Goal: Information Seeking & Learning: Learn about a topic

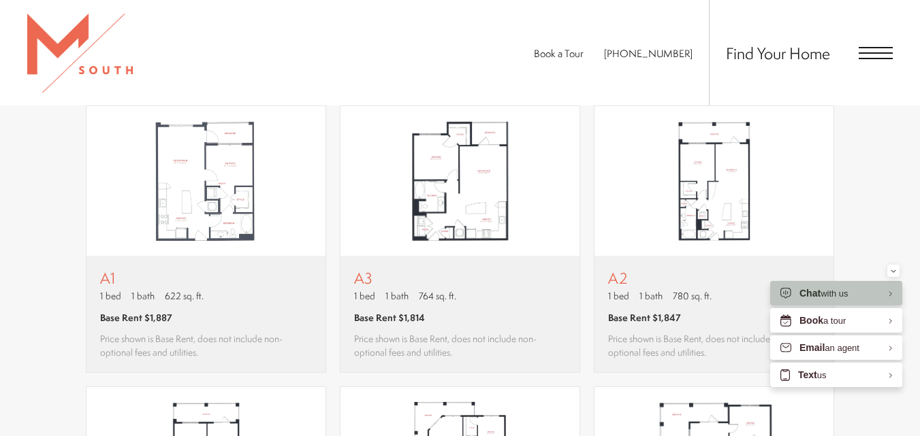
scroll to position [885, 0]
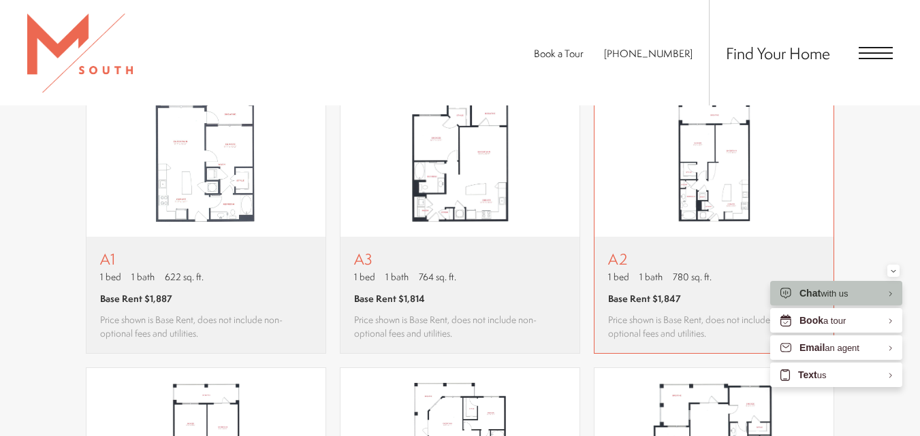
click at [689, 189] on img "View floor plan A2" at bounding box center [713, 162] width 239 height 150
click at [455, 173] on img "View floor plan A3" at bounding box center [459, 162] width 239 height 150
click at [724, 134] on img "View floor plan A2" at bounding box center [713, 162] width 239 height 150
click at [662, 185] on img "View floor plan A2" at bounding box center [713, 162] width 239 height 150
click at [502, 209] on img "View floor plan A3" at bounding box center [459, 162] width 239 height 150
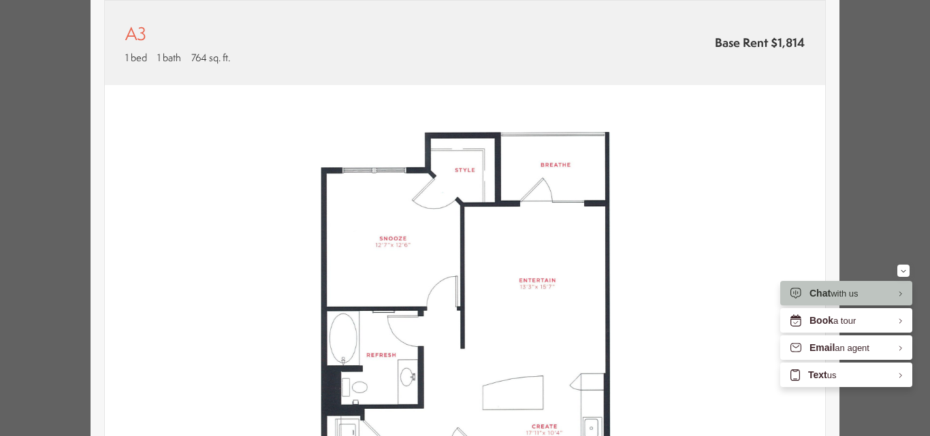
scroll to position [136, 0]
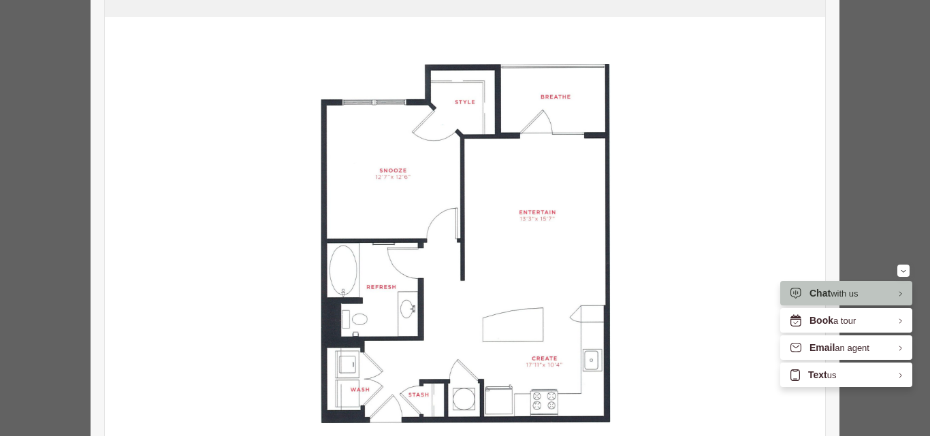
click at [877, 110] on div "A3 1 bed 1 bath 764 sq. ft. Base Rent $1,814 2D 3D" at bounding box center [465, 218] width 930 height 436
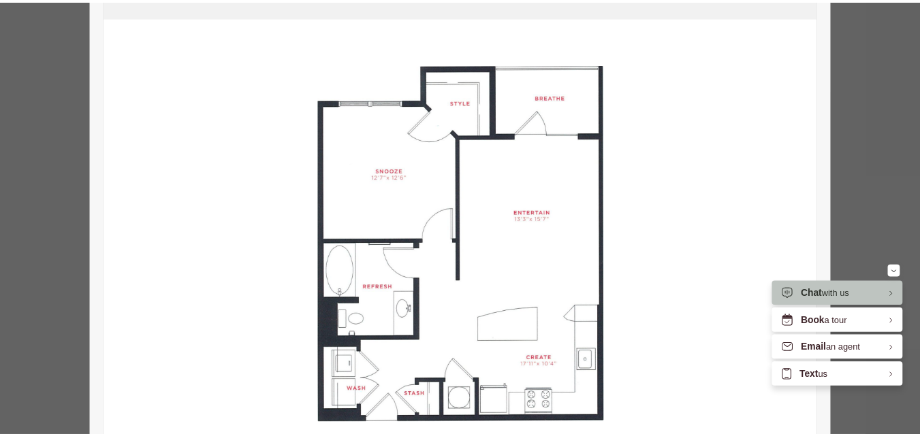
scroll to position [885, 0]
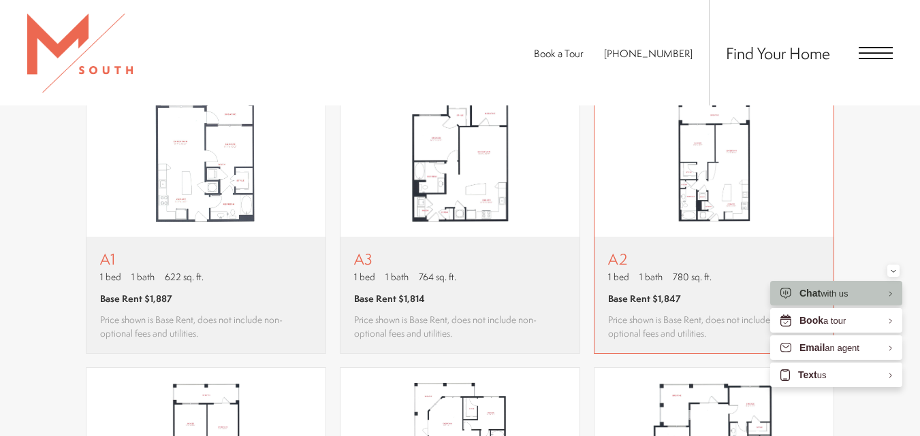
click at [733, 177] on img "View floor plan A2" at bounding box center [713, 162] width 239 height 150
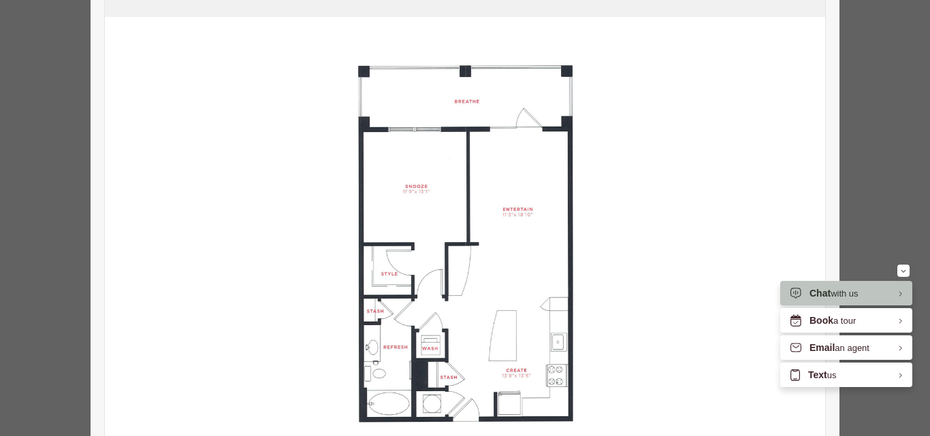
scroll to position [204, 0]
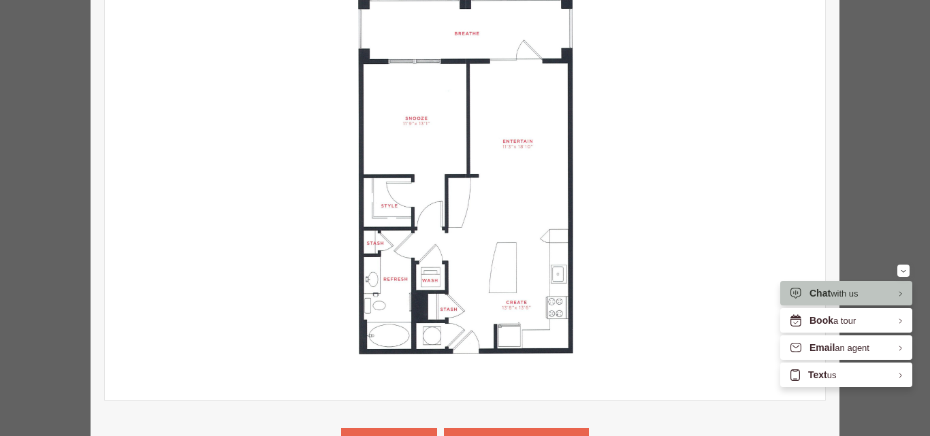
click at [794, 124] on img at bounding box center [465, 175] width 720 height 452
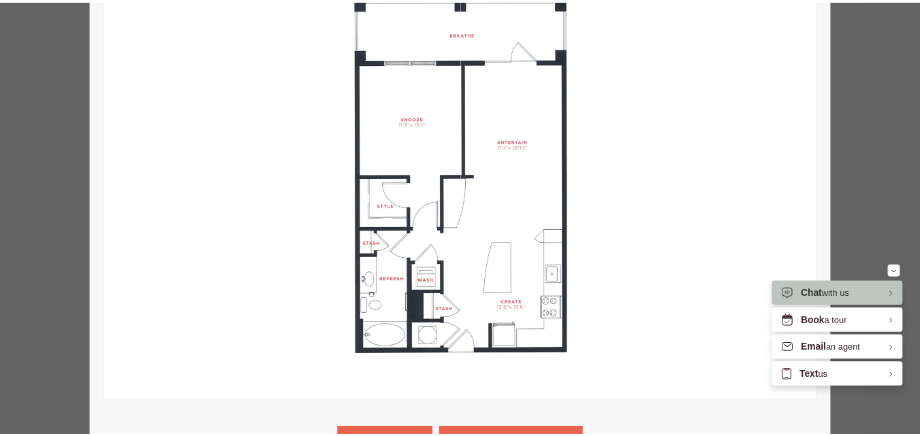
scroll to position [885, 0]
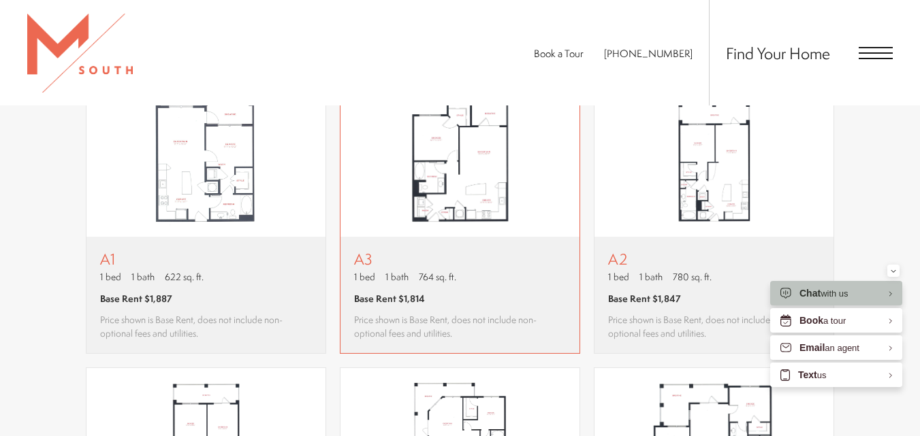
click at [502, 146] on img "View floor plan A3" at bounding box center [459, 162] width 239 height 150
click at [708, 138] on img "View floor plan A2" at bounding box center [713, 162] width 239 height 150
click at [493, 174] on img "View floor plan A3" at bounding box center [459, 162] width 239 height 150
click at [750, 162] on img "View floor plan A2" at bounding box center [713, 162] width 239 height 150
click at [511, 148] on img "View floor plan A3" at bounding box center [459, 162] width 239 height 150
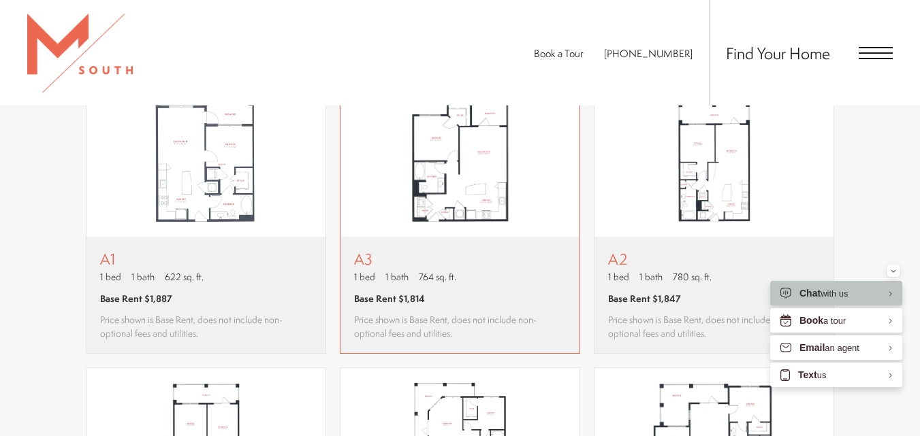
click at [515, 161] on img "View floor plan A3" at bounding box center [459, 162] width 239 height 150
click at [770, 180] on img "View floor plan A2" at bounding box center [713, 162] width 239 height 150
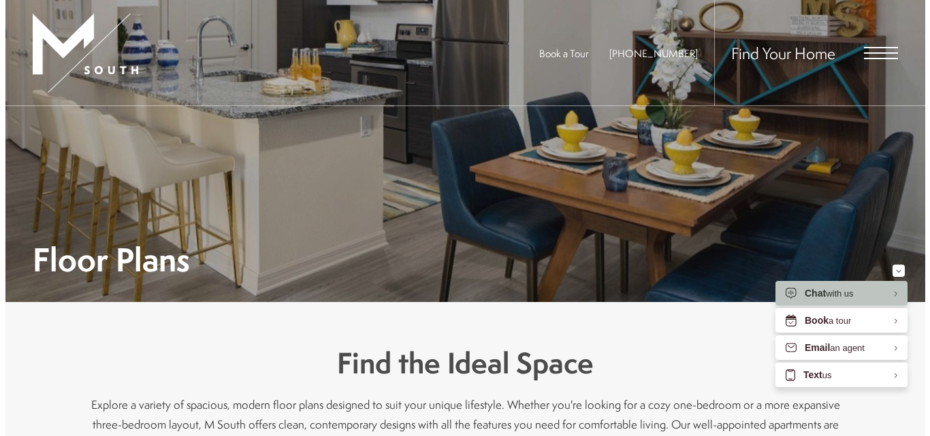
scroll to position [0, 0]
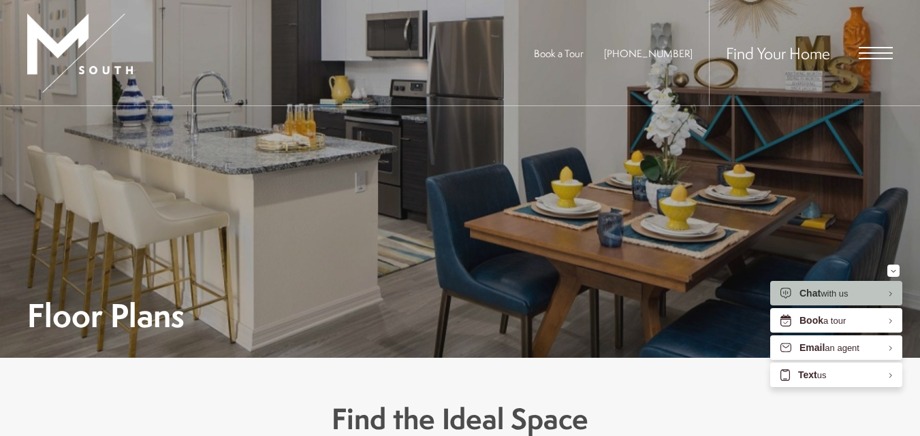
click at [871, 56] on span "Open Menu" at bounding box center [875, 53] width 34 height 12
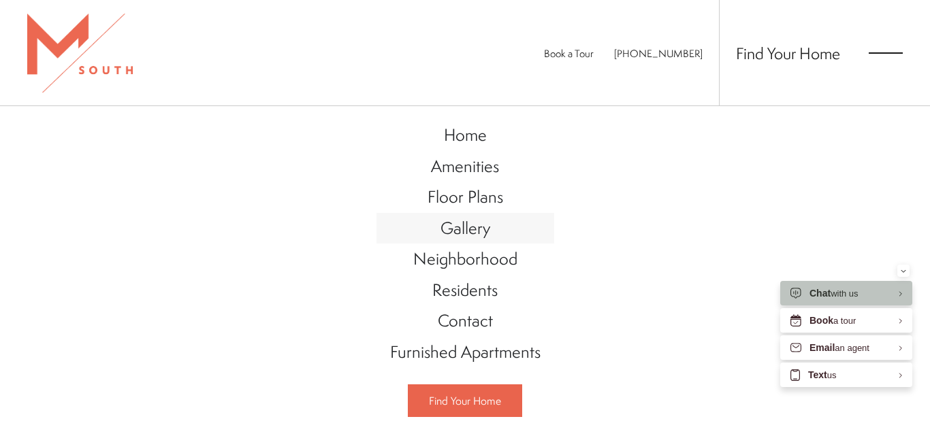
click at [468, 229] on span "Gallery" at bounding box center [465, 227] width 50 height 23
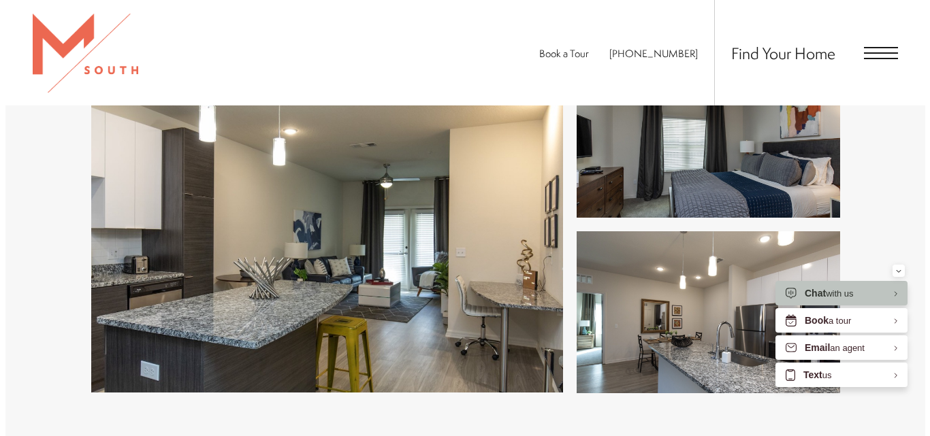
scroll to position [613, 0]
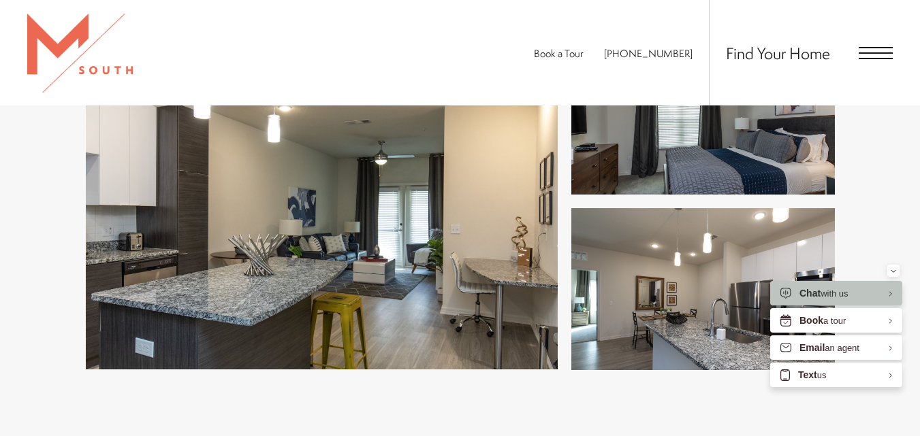
click at [418, 274] on img at bounding box center [322, 201] width 472 height 337
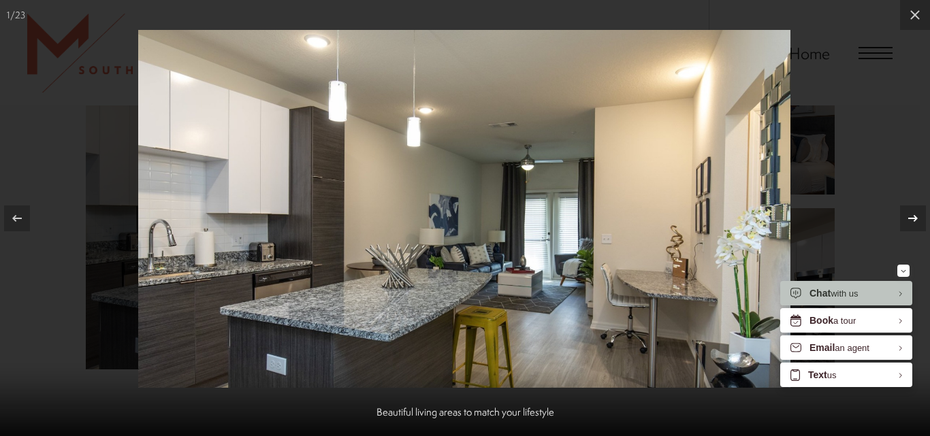
click at [912, 216] on icon at bounding box center [913, 218] width 16 height 16
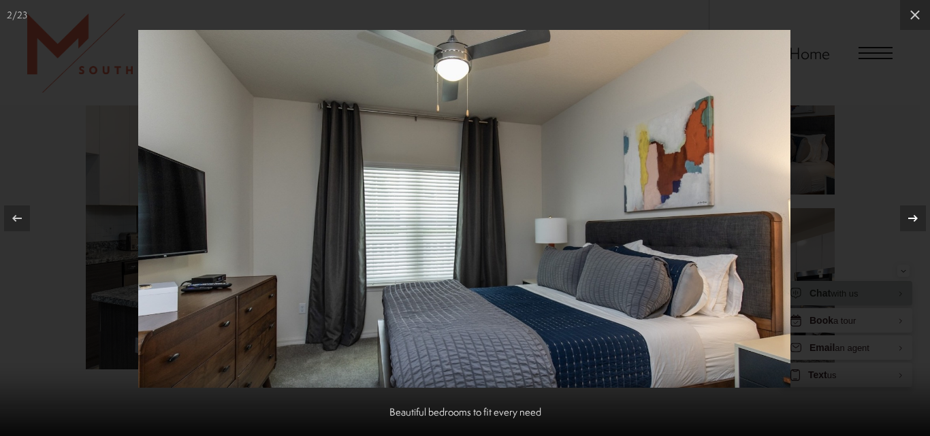
click at [912, 216] on icon at bounding box center [913, 218] width 16 height 16
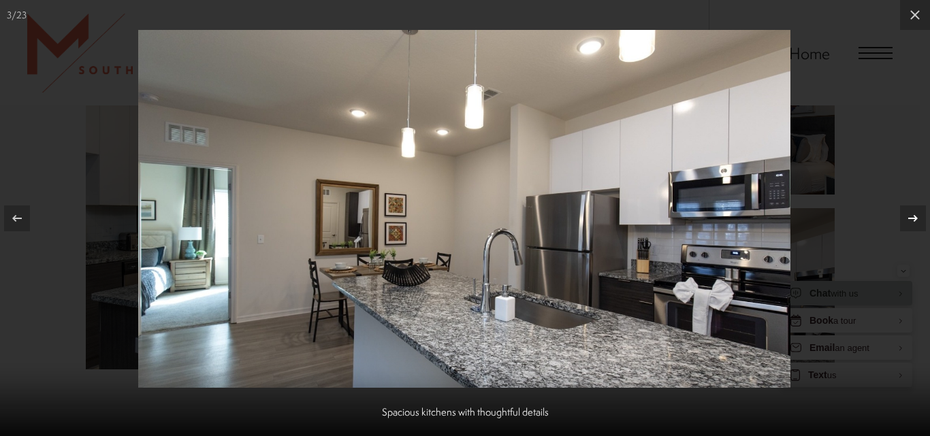
click at [912, 216] on icon at bounding box center [913, 218] width 16 height 16
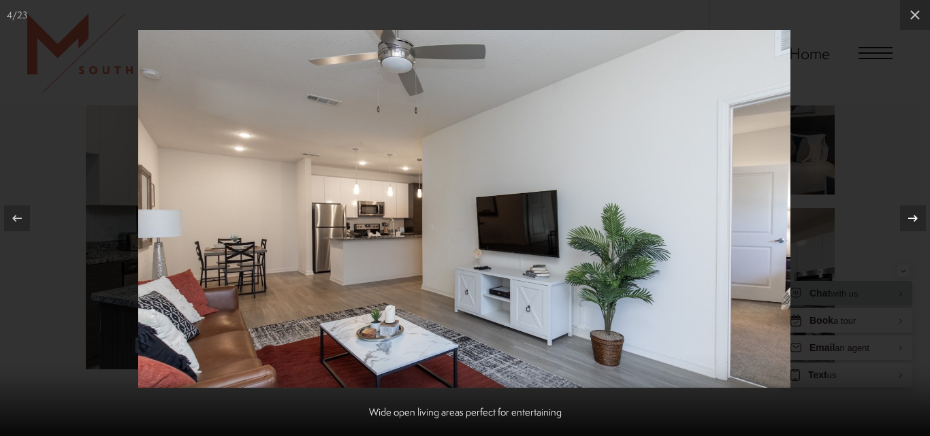
click at [912, 216] on icon at bounding box center [913, 218] width 16 height 16
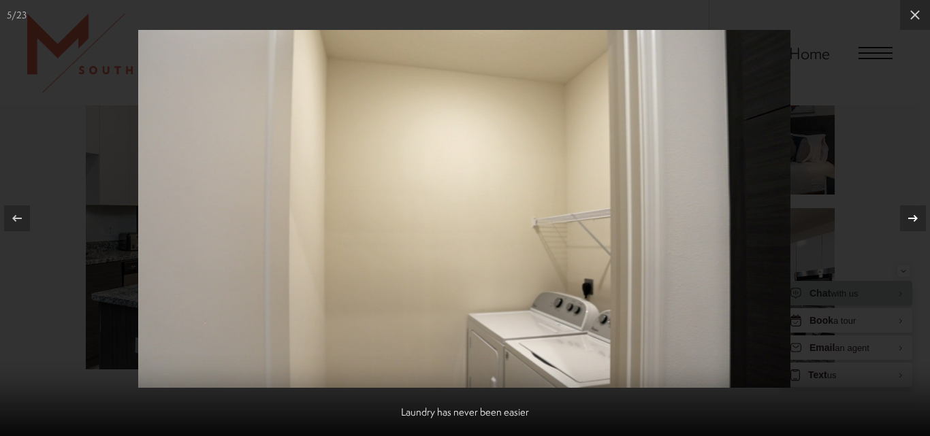
click at [912, 216] on icon at bounding box center [913, 218] width 16 height 16
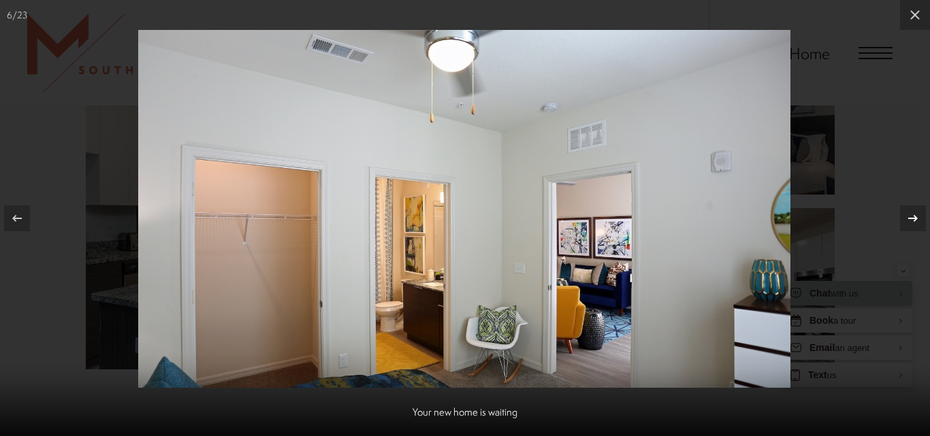
click at [912, 216] on icon at bounding box center [913, 218] width 16 height 16
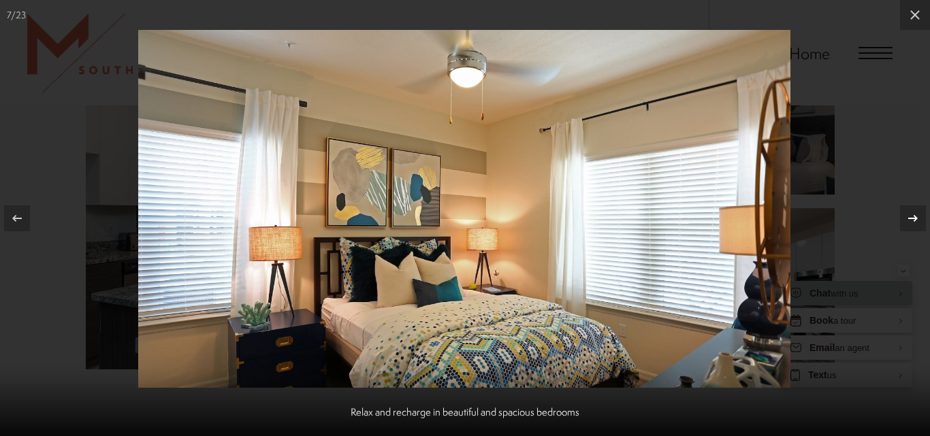
click at [912, 216] on icon at bounding box center [913, 218] width 16 height 16
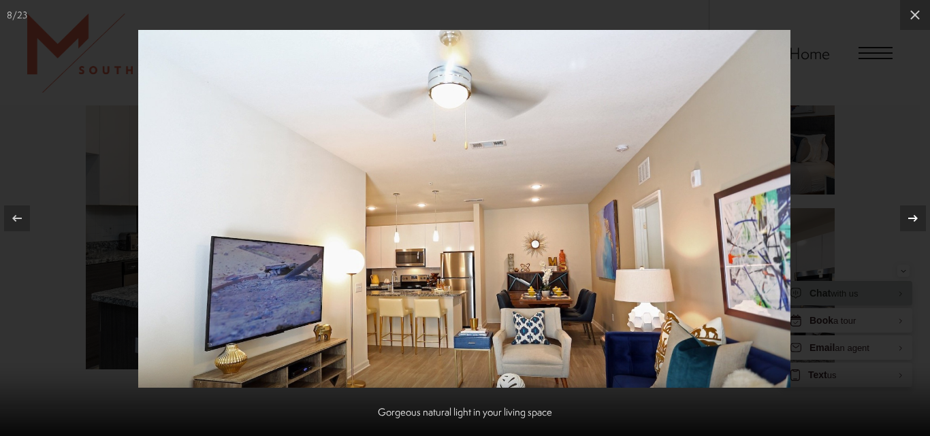
click at [912, 216] on icon at bounding box center [913, 218] width 16 height 16
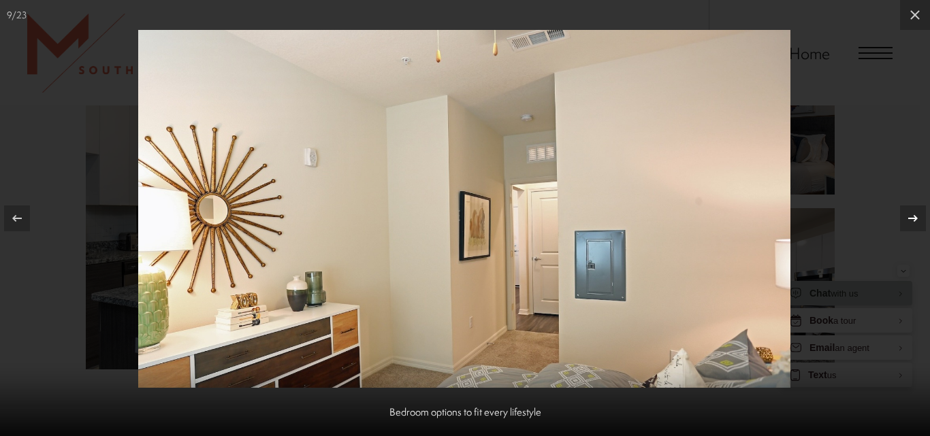
click at [912, 216] on icon at bounding box center [913, 218] width 16 height 16
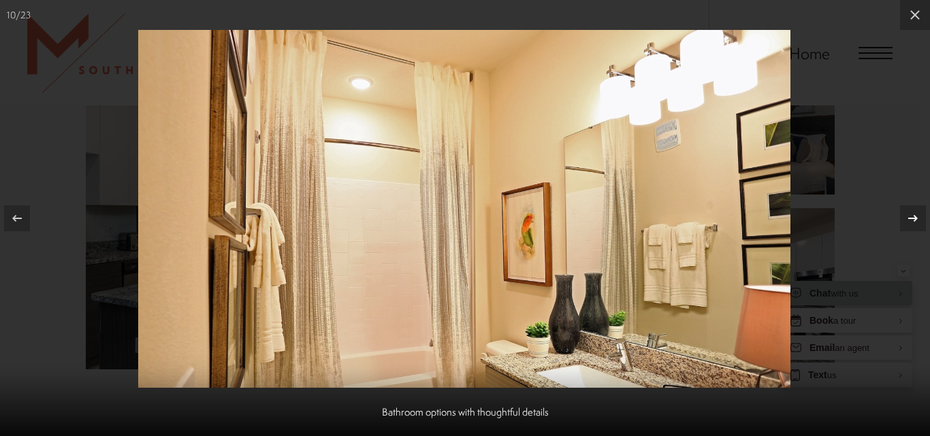
click at [912, 216] on icon at bounding box center [913, 218] width 16 height 16
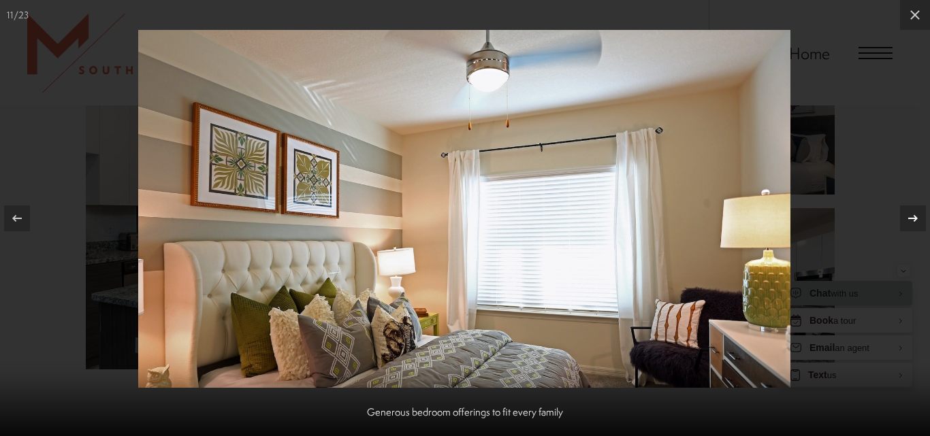
click at [912, 216] on icon at bounding box center [913, 218] width 16 height 16
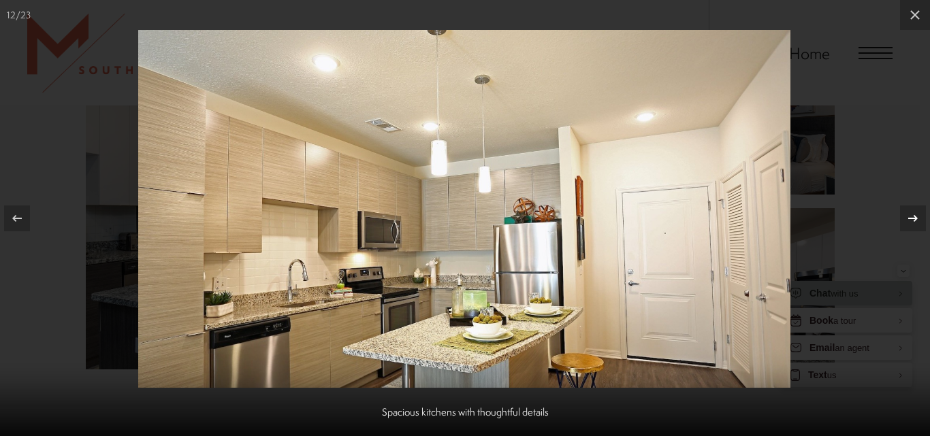
click at [912, 216] on icon at bounding box center [913, 218] width 16 height 16
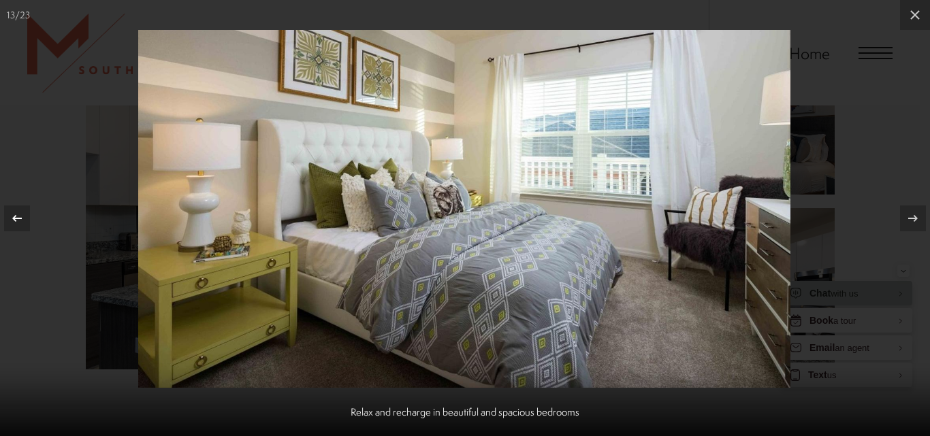
click at [22, 212] on icon at bounding box center [17, 218] width 16 height 16
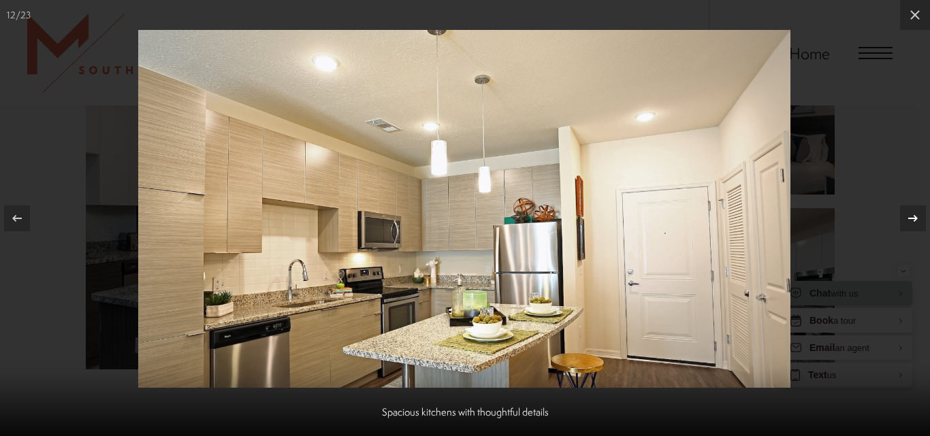
click at [911, 215] on icon at bounding box center [913, 218] width 16 height 16
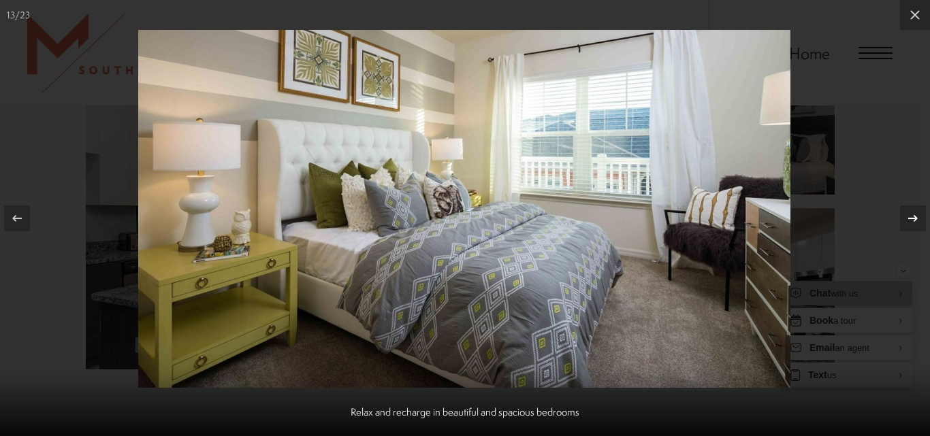
click at [911, 215] on icon at bounding box center [913, 218] width 16 height 16
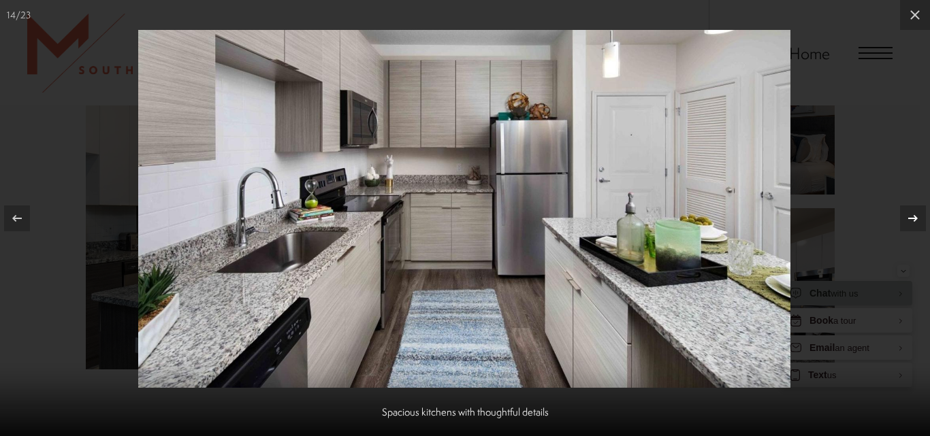
click at [911, 215] on icon at bounding box center [913, 218] width 16 height 16
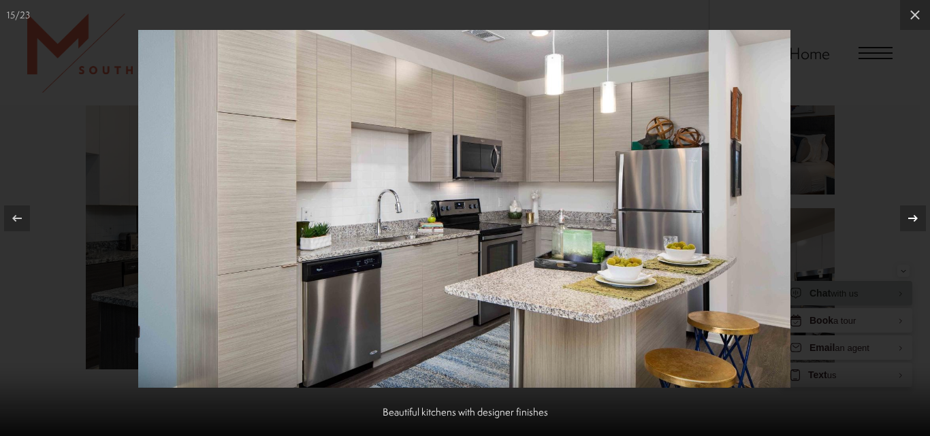
click at [911, 215] on icon at bounding box center [913, 218] width 16 height 16
